Goal: Task Accomplishment & Management: Manage account settings

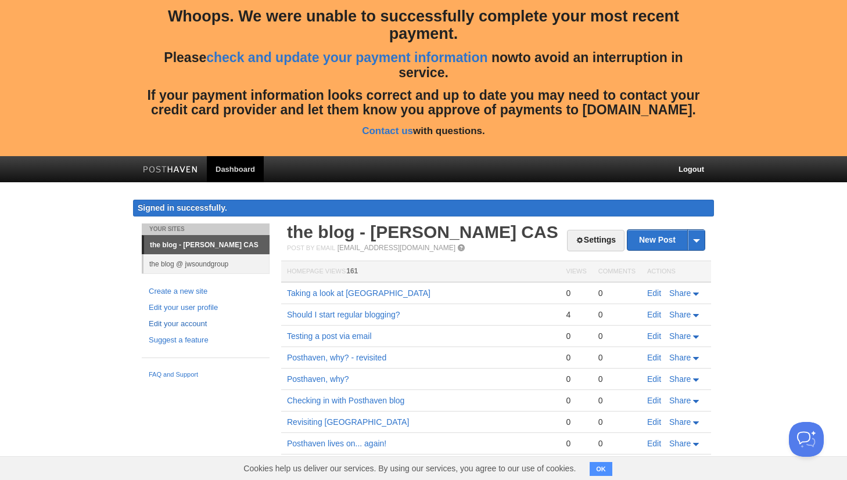
click at [199, 321] on link "Edit your account" at bounding box center [206, 324] width 114 height 12
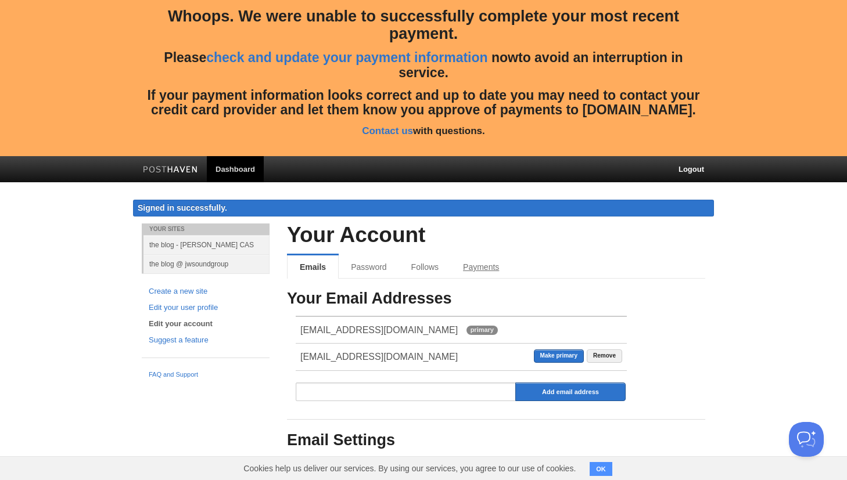
click at [478, 257] on link "Payments" at bounding box center [481, 267] width 60 height 23
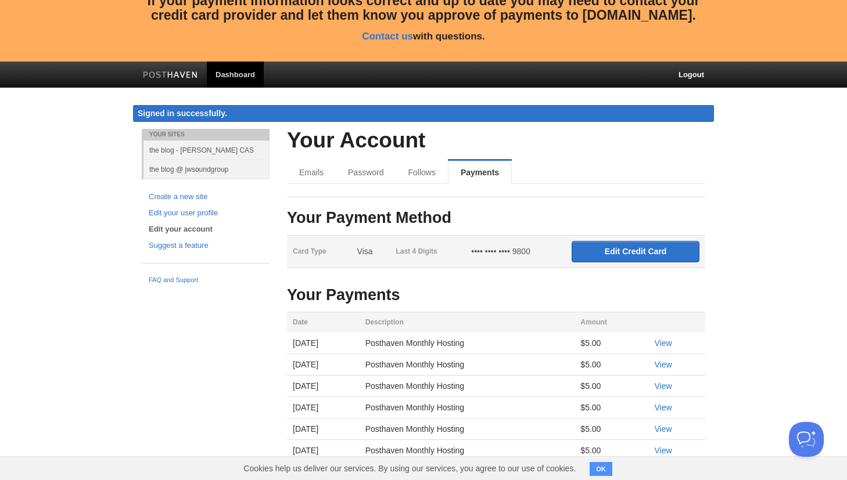
scroll to position [96, 0]
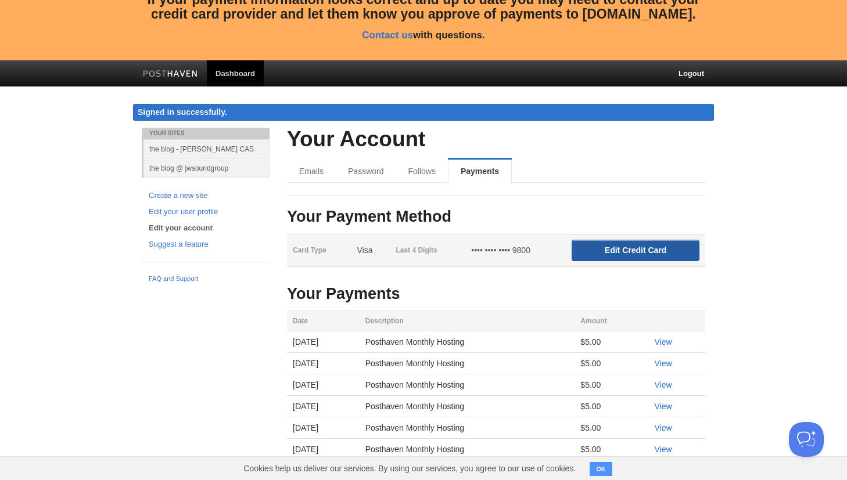
click at [636, 247] on input "Edit Credit Card" at bounding box center [636, 250] width 128 height 21
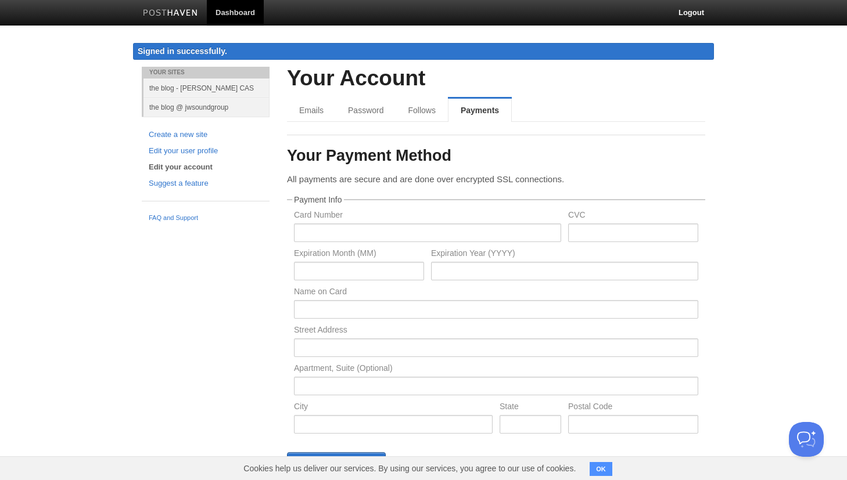
scroll to position [160, 0]
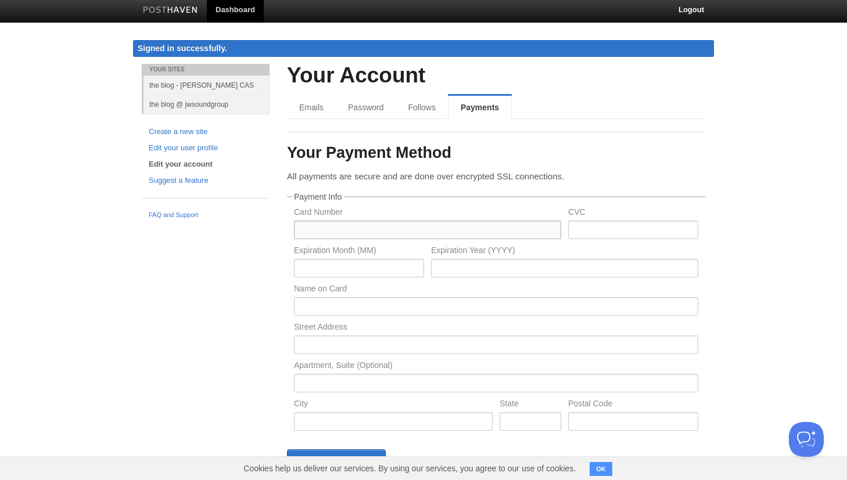
click at [432, 229] on input "text" at bounding box center [427, 230] width 267 height 19
type input "[CREDIT_CARD_NUMBER]"
type input "920"
type input "12"
type input "2026"
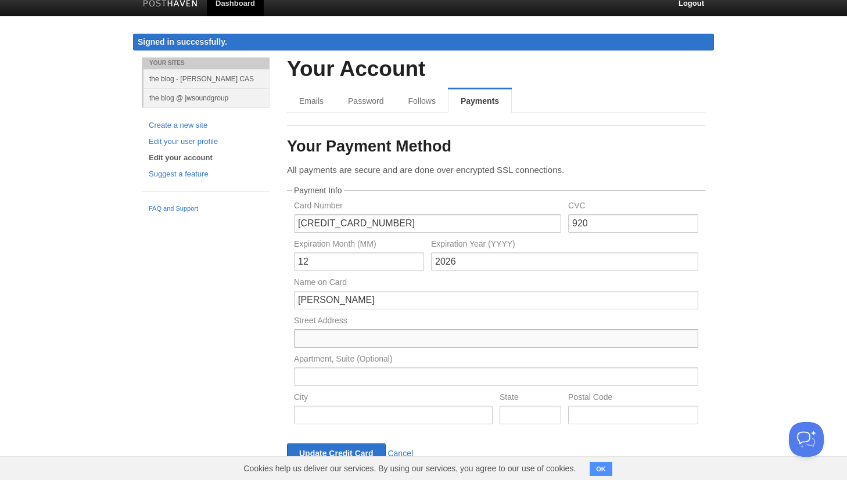
scroll to position [168, 0]
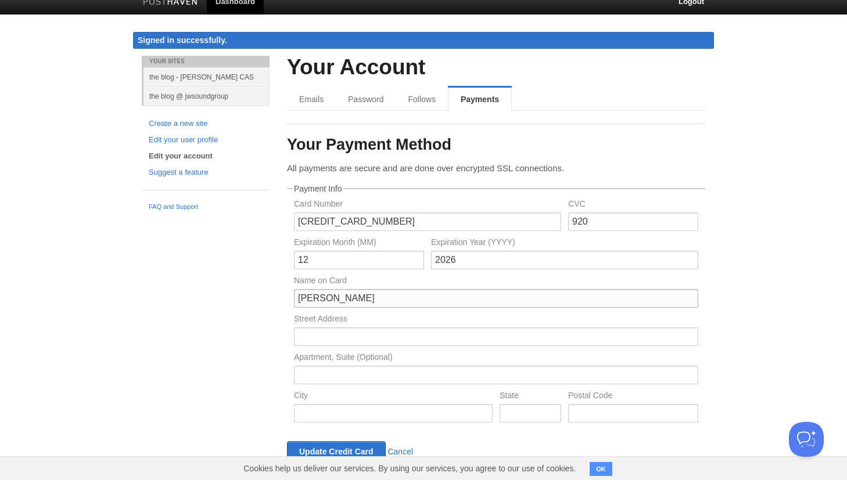
type input "[PERSON_NAME]"
click at [369, 333] on input "text" at bounding box center [496, 337] width 404 height 19
type input "[STREET_ADDRESS]"
type input "[GEOGRAPHIC_DATA][PERSON_NAME]"
type input "CA"
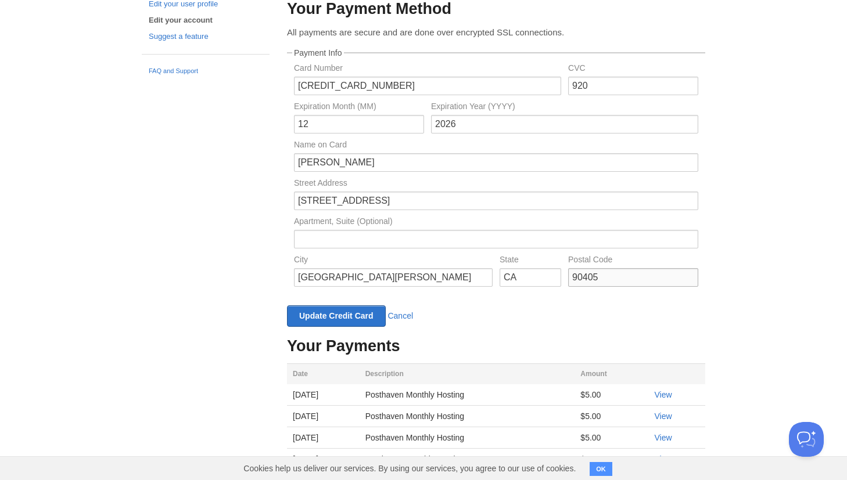
scroll to position [305, 0]
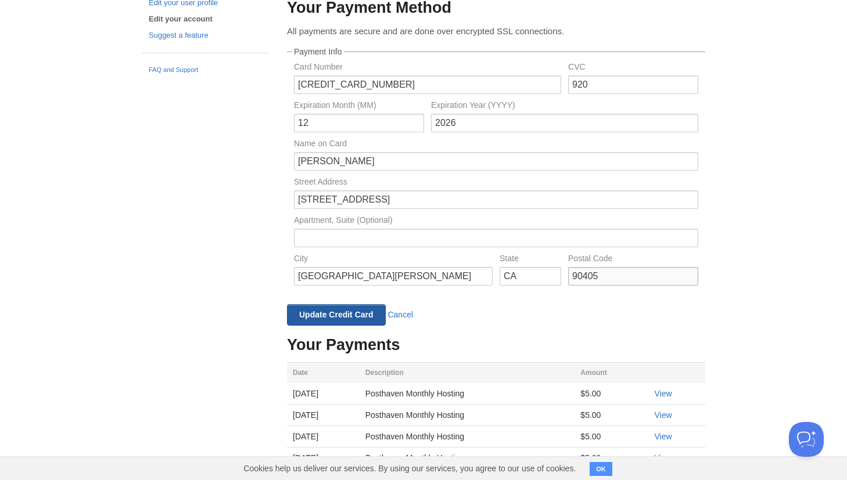
type input "90405"
click at [351, 310] on input "Update Credit Card" at bounding box center [336, 314] width 99 height 21
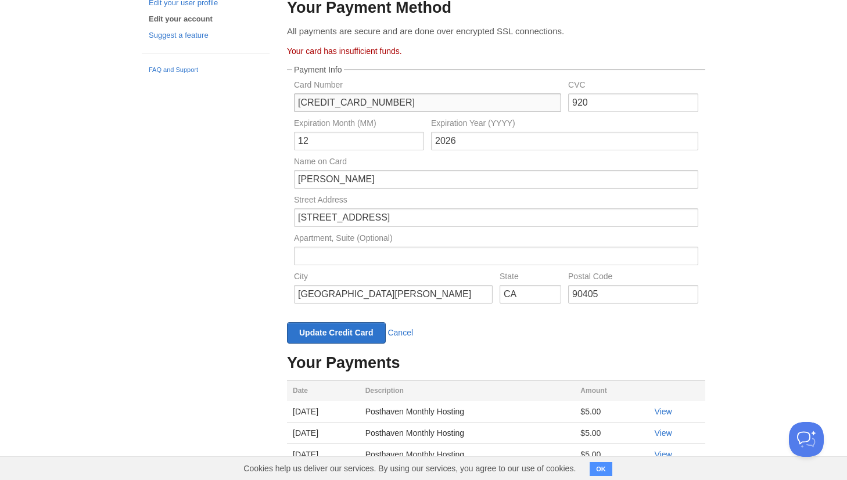
drag, startPoint x: 394, startPoint y: 101, endPoint x: 261, endPoint y: 102, distance: 132.5
drag, startPoint x: 597, startPoint y: 100, endPoint x: 510, endPoint y: 98, distance: 87.2
drag, startPoint x: 320, startPoint y: 137, endPoint x: 291, endPoint y: 139, distance: 28.5
drag, startPoint x: 464, startPoint y: 138, endPoint x: 404, endPoint y: 138, distance: 59.8
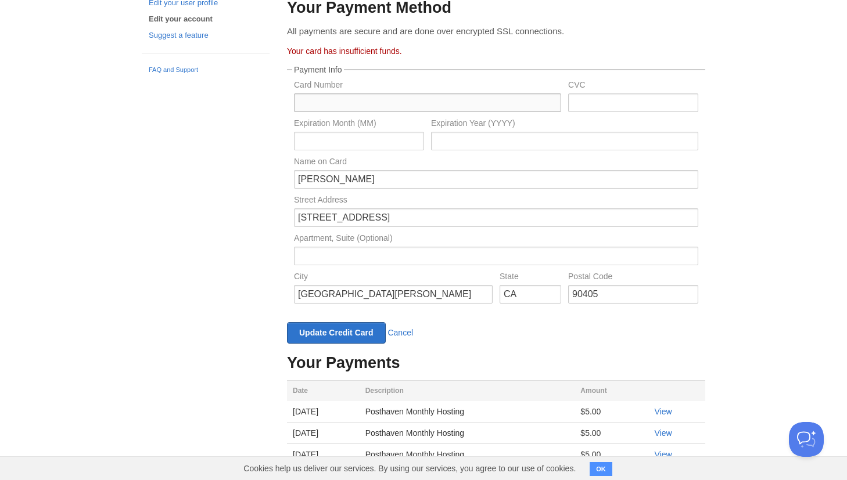
click at [378, 104] on input "Card Number" at bounding box center [427, 103] width 267 height 19
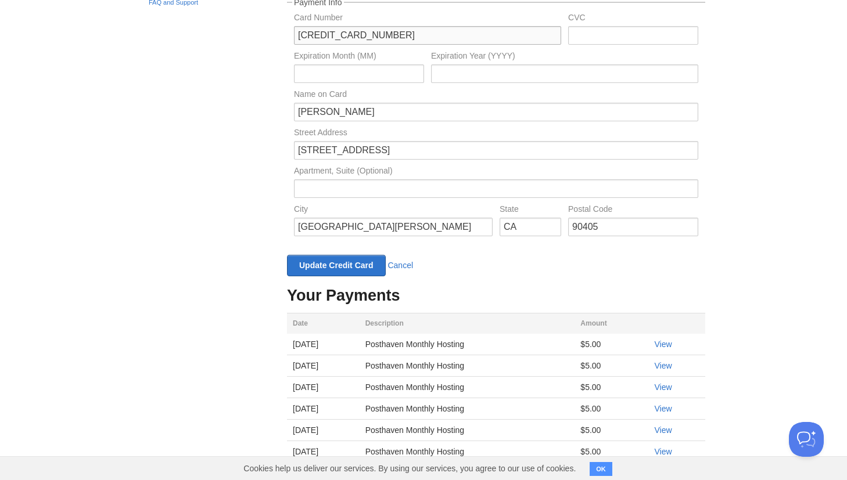
scroll to position [374, 0]
type input "[CREDIT_CARD_NUMBER]"
click at [609, 35] on input "Card Number" at bounding box center [633, 34] width 130 height 19
type input "649"
click at [380, 71] on input "Card Number" at bounding box center [359, 72] width 130 height 19
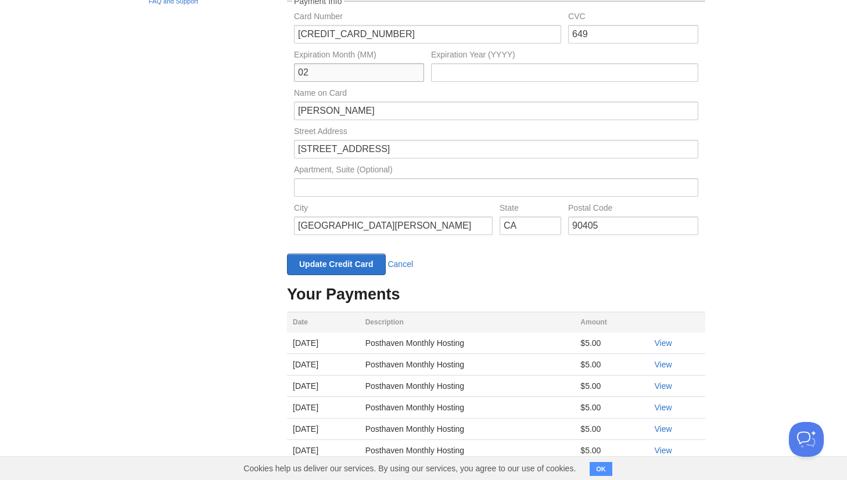
type input "02"
type input "26"
drag, startPoint x: 351, startPoint y: 112, endPoint x: 277, endPoint y: 103, distance: 74.2
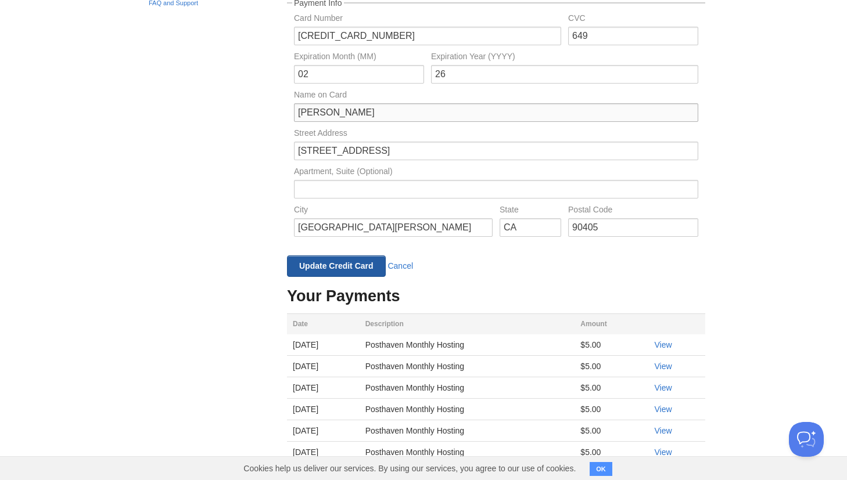
type input "[PERSON_NAME]"
click at [337, 262] on input "Update Credit Card" at bounding box center [336, 266] width 99 height 21
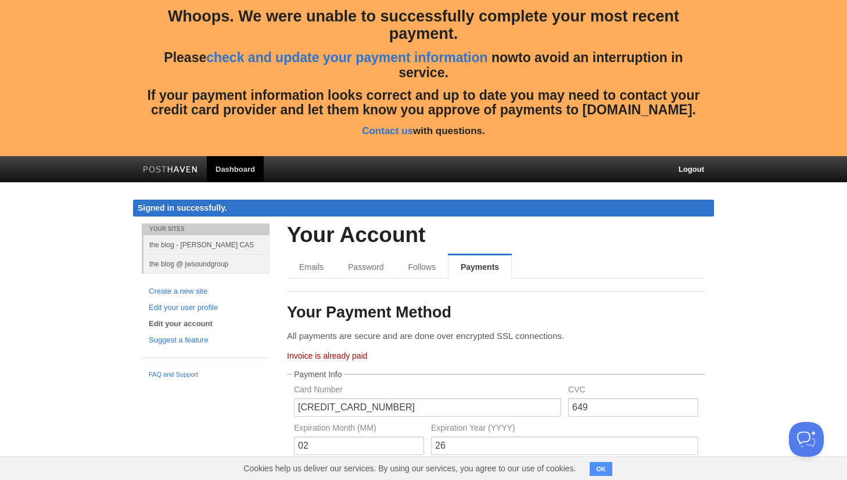
scroll to position [0, 0]
